Goal: Task Accomplishment & Management: Manage account settings

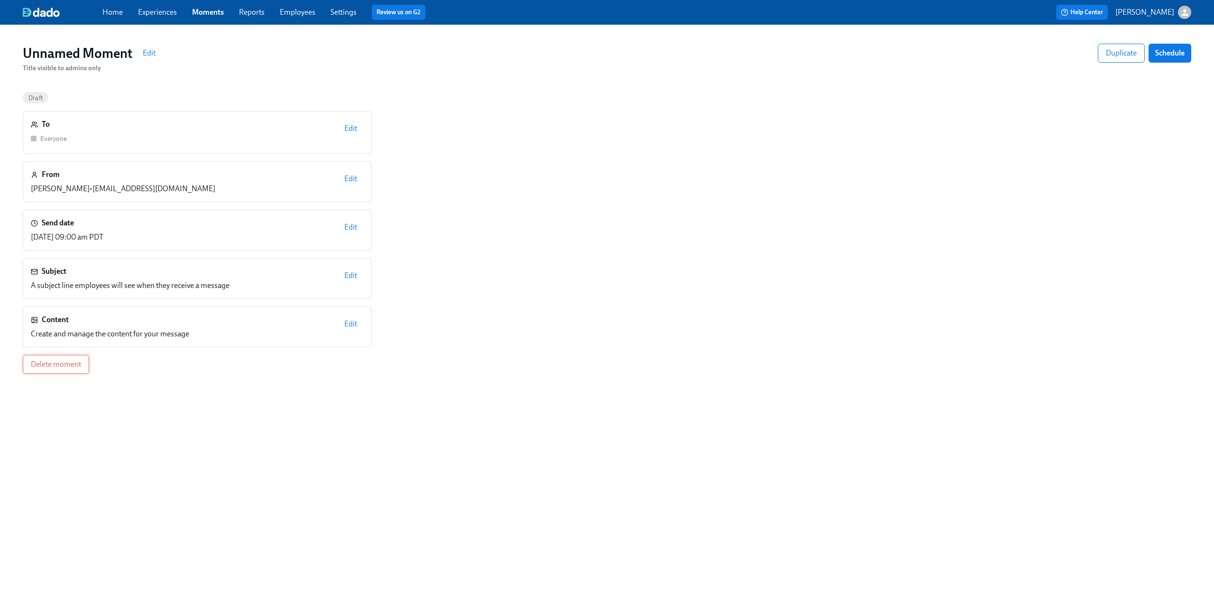
click at [47, 364] on span "Delete moment" at bounding box center [56, 363] width 50 height 9
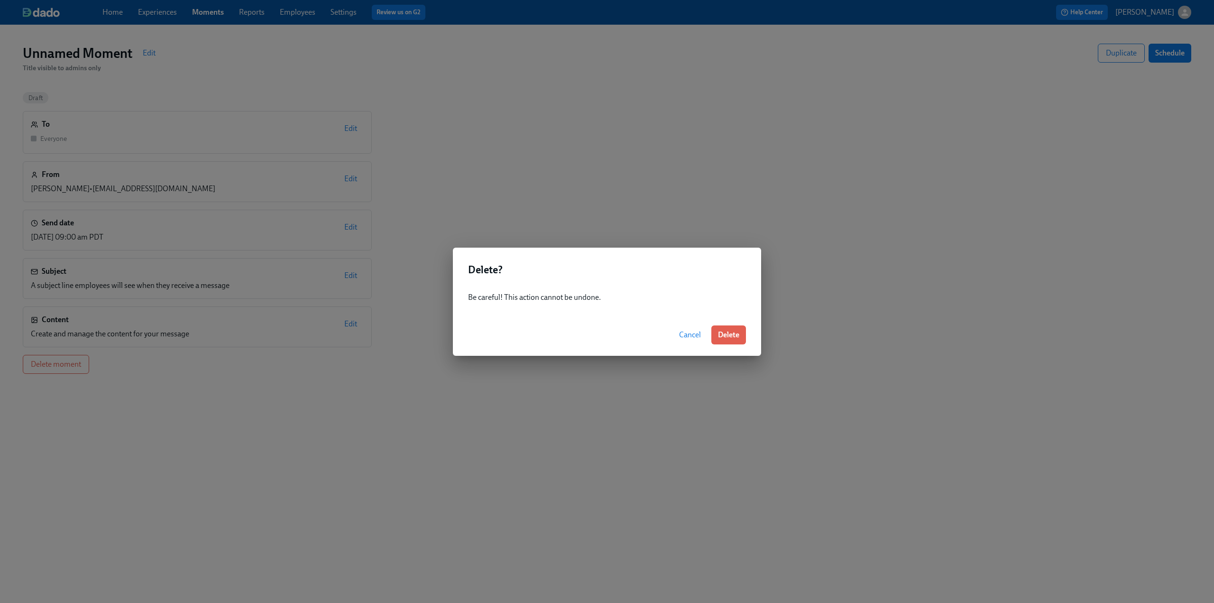
click at [687, 338] on span "Cancel" at bounding box center [690, 334] width 22 height 9
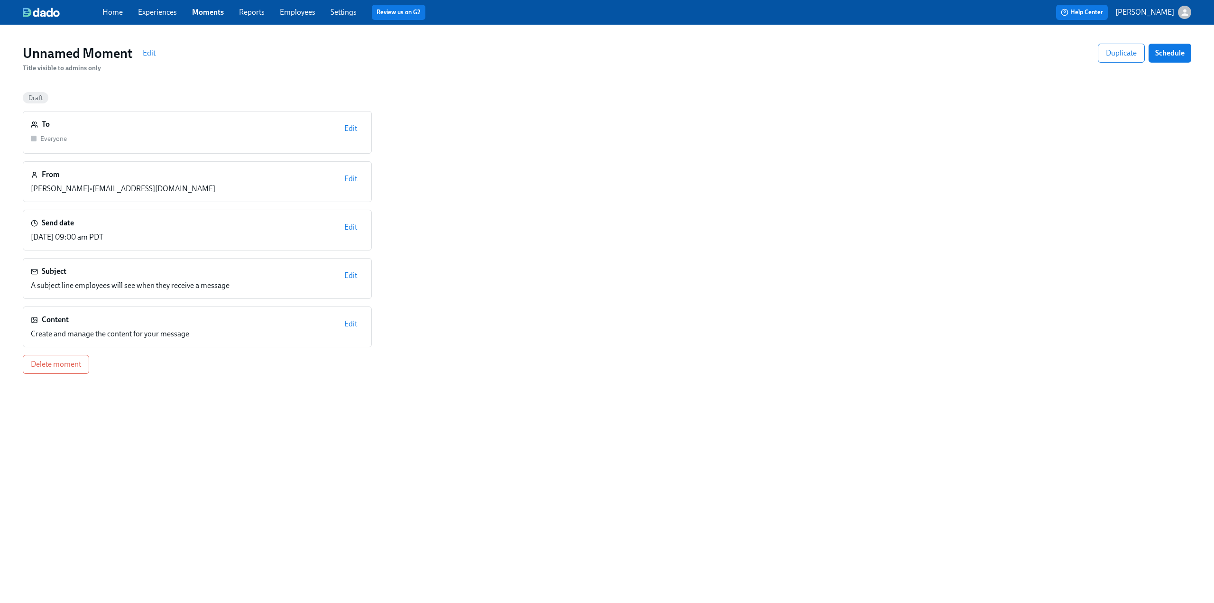
click at [349, 324] on span "Edit" at bounding box center [350, 323] width 13 height 9
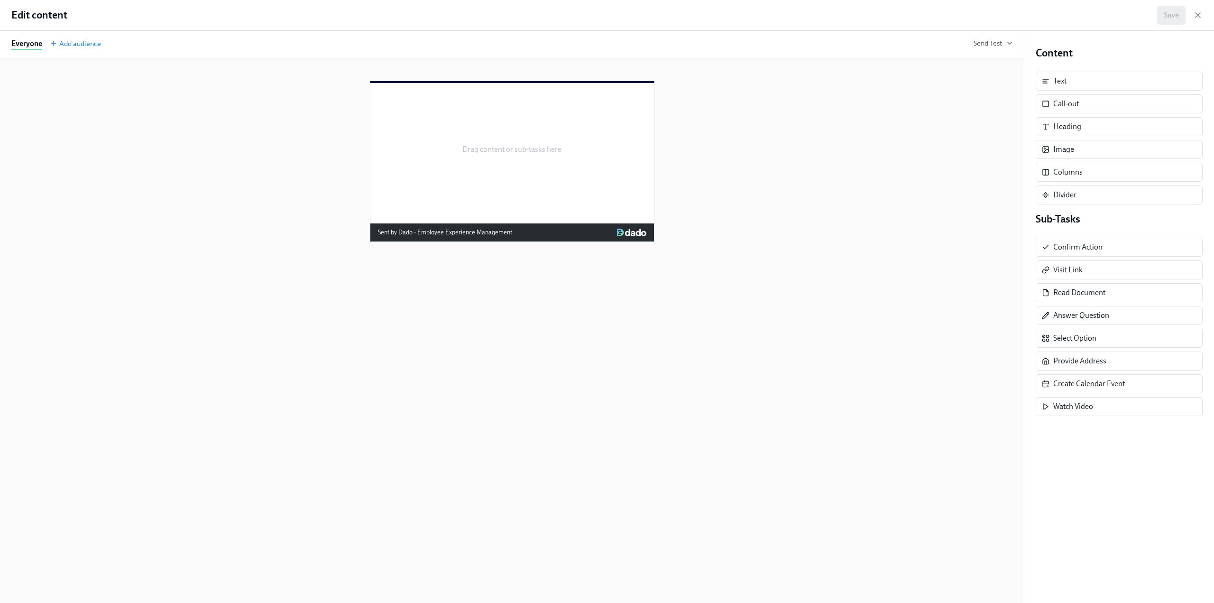
click at [1203, 15] on div "Edit content Save" at bounding box center [607, 15] width 1214 height 31
click at [1200, 18] on icon "button" at bounding box center [1197, 14] width 9 height 9
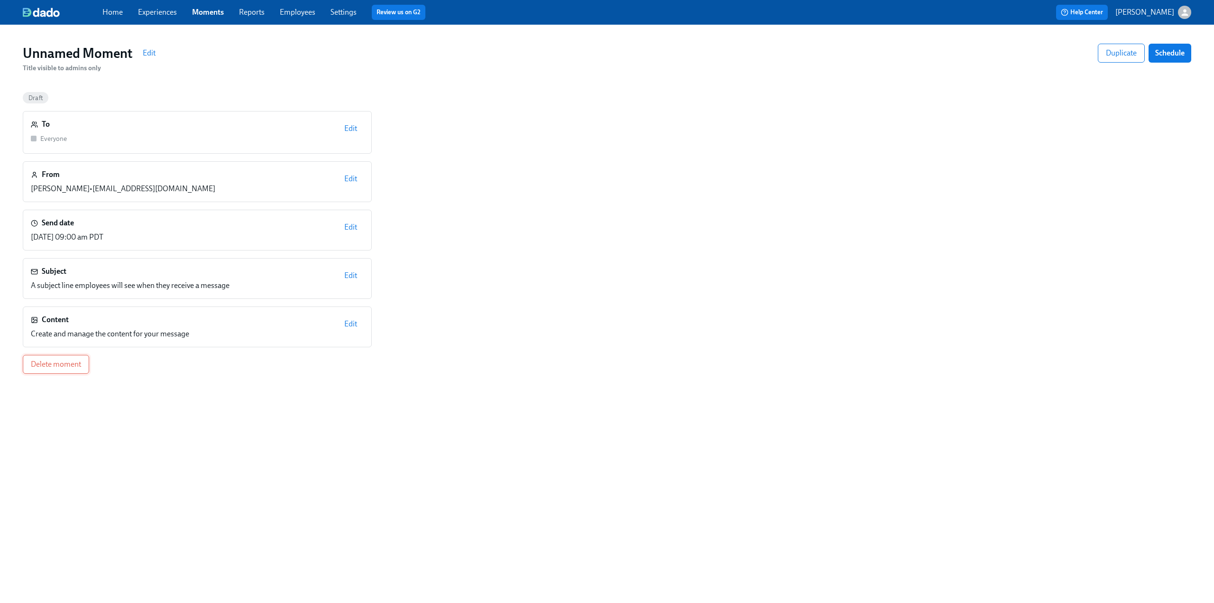
click at [50, 365] on span "Delete moment" at bounding box center [56, 363] width 50 height 9
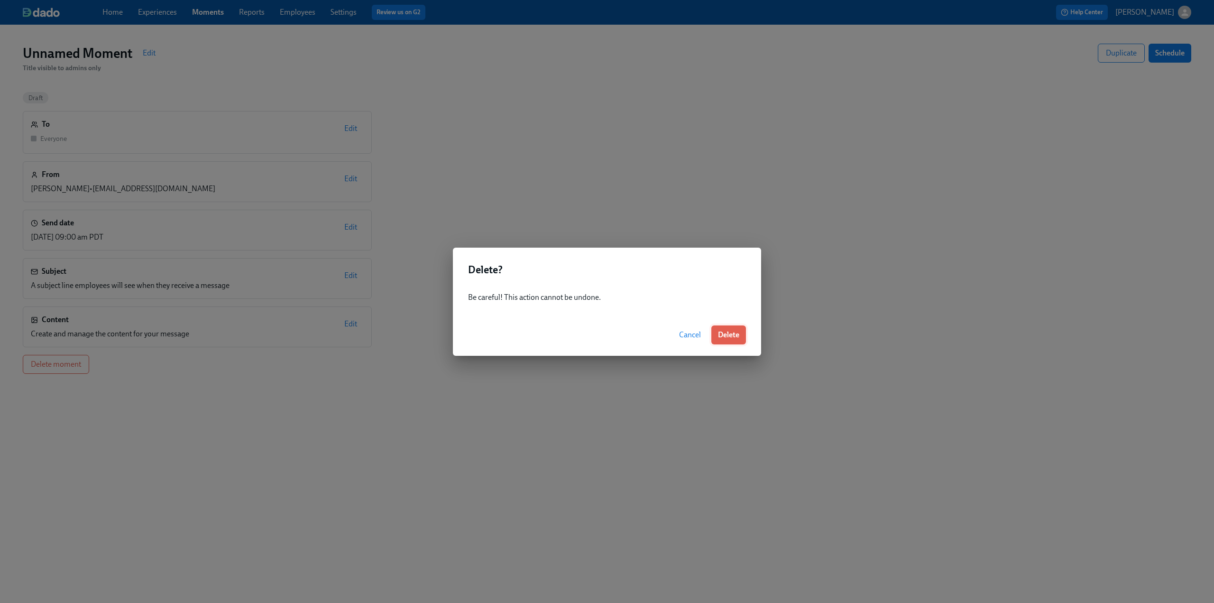
click at [734, 334] on span "Delete" at bounding box center [728, 334] width 21 height 9
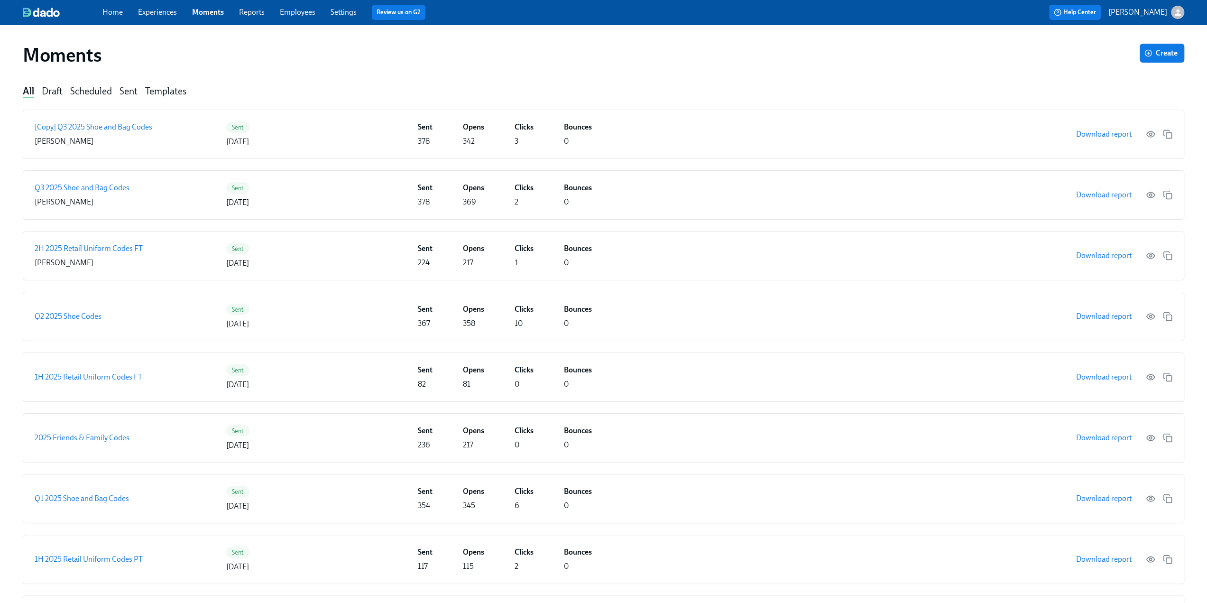
click at [154, 8] on link "Experiences" at bounding box center [157, 12] width 39 height 9
